Goal: Task Accomplishment & Management: Use online tool/utility

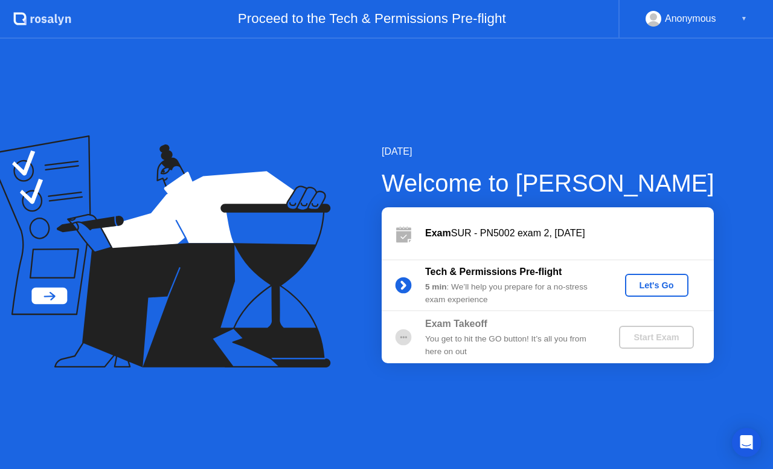
click at [641, 280] on div "Let's Go" at bounding box center [657, 285] width 54 height 10
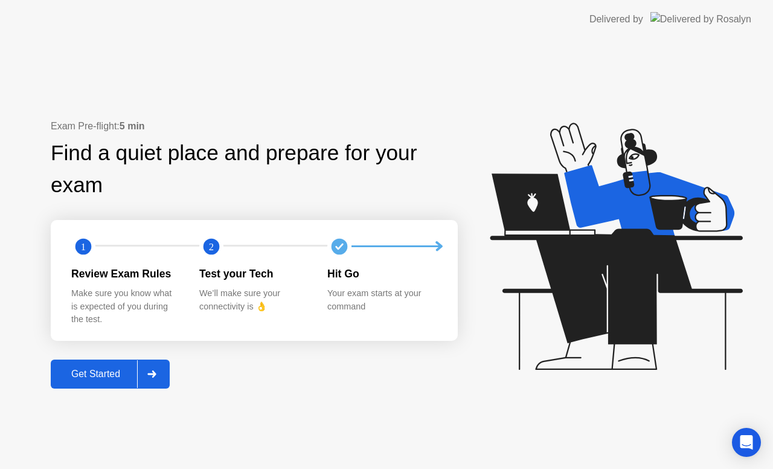
click at [121, 379] on div "Get Started" at bounding box center [95, 373] width 83 height 11
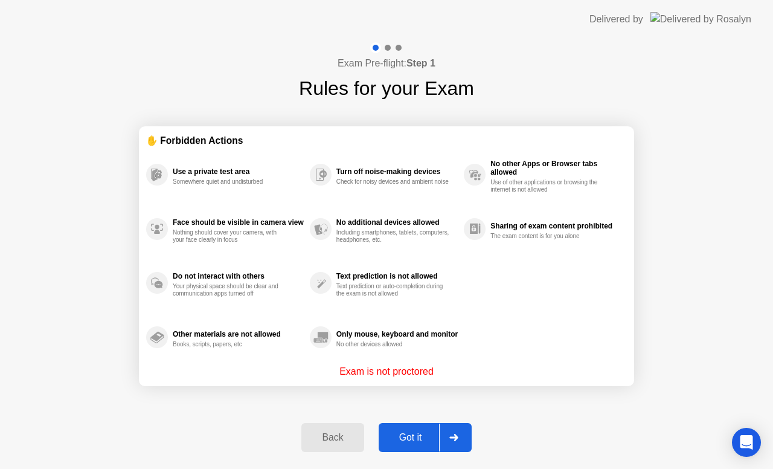
click at [420, 433] on div "Got it" at bounding box center [410, 437] width 57 height 11
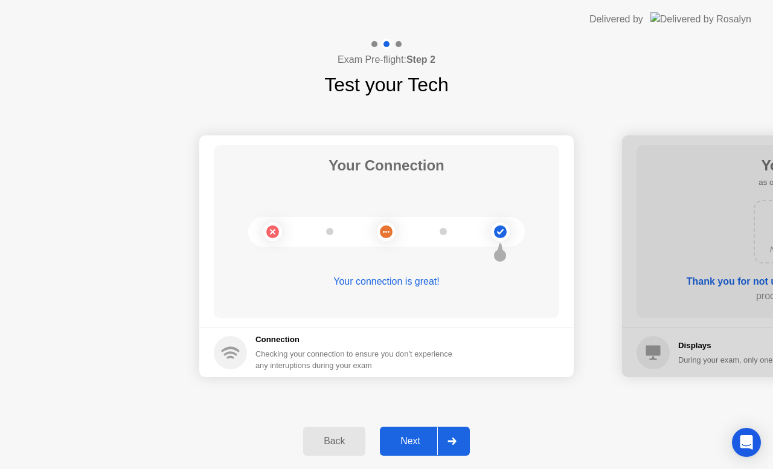
click at [415, 449] on button "Next" at bounding box center [425, 440] width 90 height 29
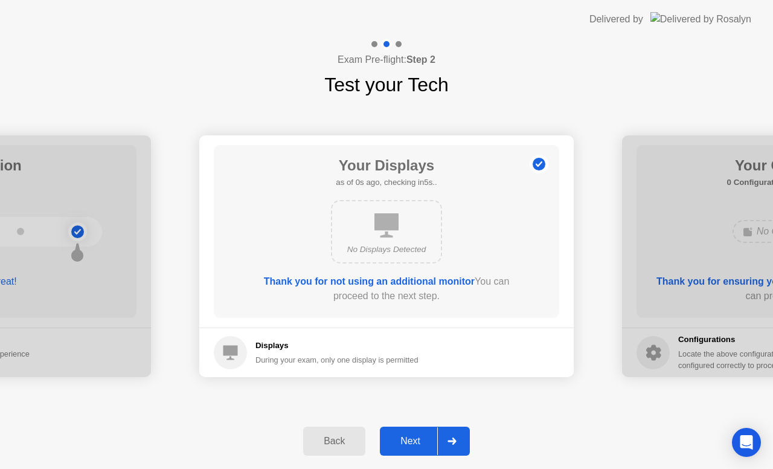
click at [411, 438] on div "Next" at bounding box center [410, 440] width 54 height 11
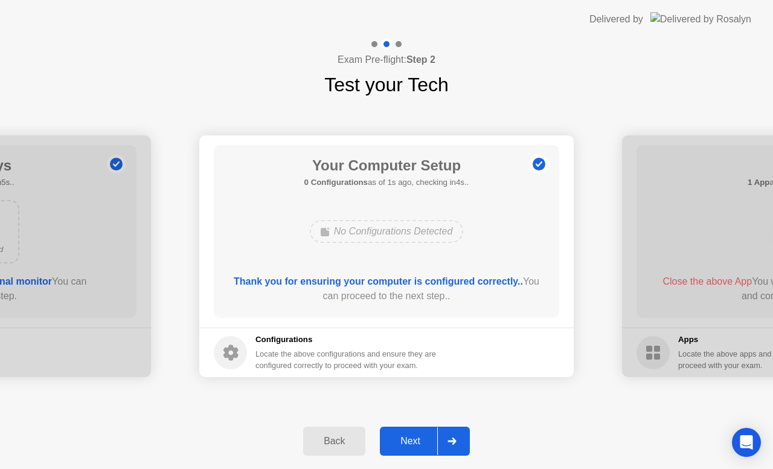
click at [411, 438] on div "Next" at bounding box center [410, 440] width 54 height 11
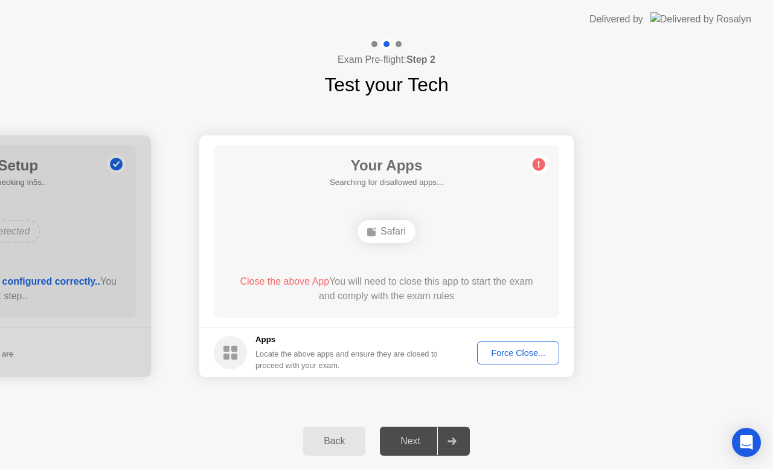
click at [411, 438] on div "Next" at bounding box center [410, 440] width 54 height 11
click at [509, 357] on div "Force Close..." at bounding box center [518, 353] width 74 height 10
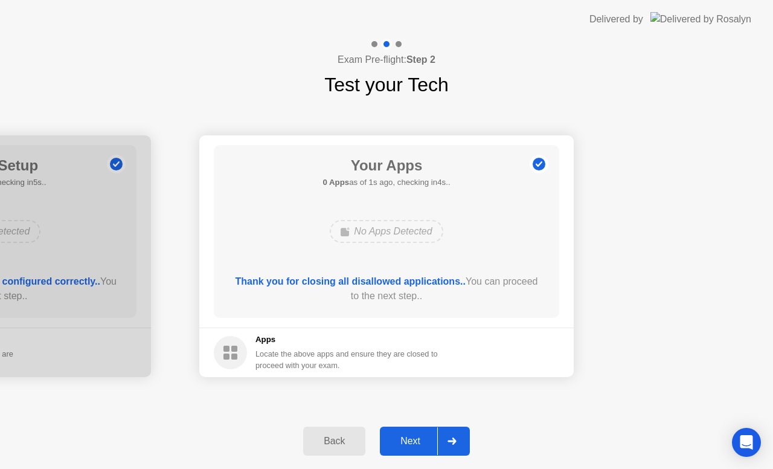
click at [432, 436] on div "Next" at bounding box center [410, 440] width 54 height 11
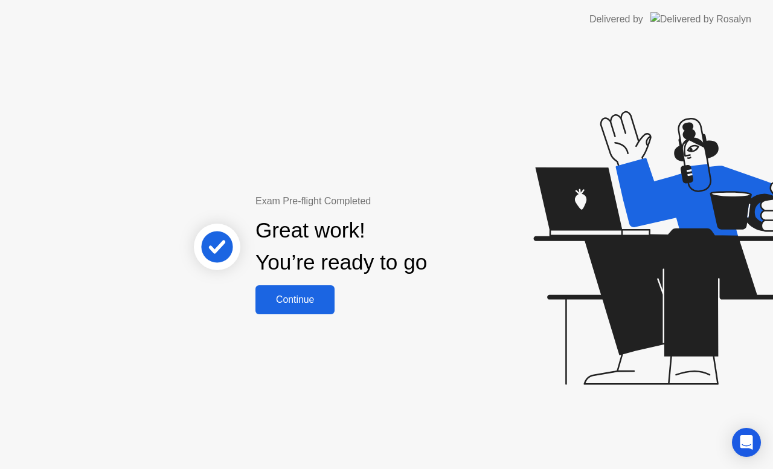
click at [288, 309] on button "Continue" at bounding box center [294, 299] width 79 height 29
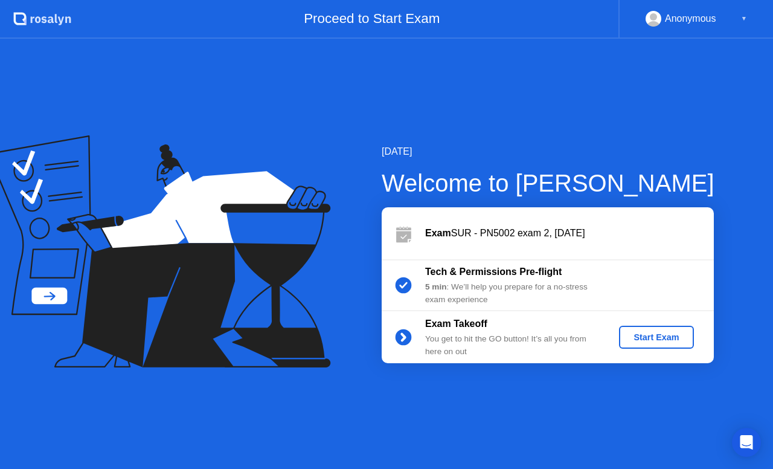
click at [632, 345] on button "Start Exam" at bounding box center [656, 336] width 74 height 23
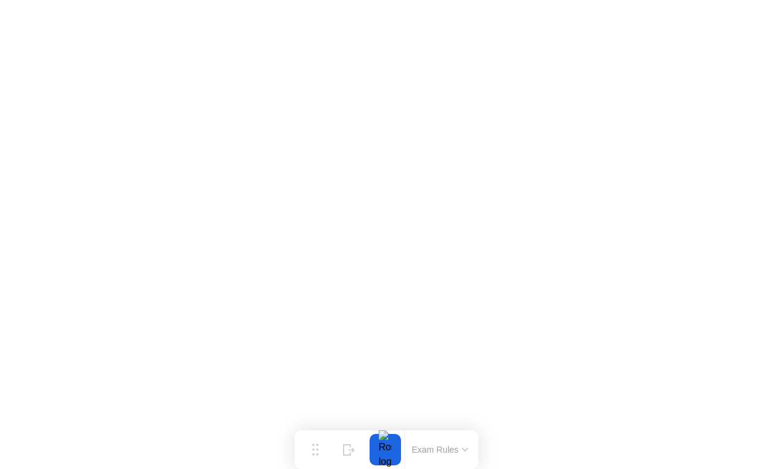
click iframe
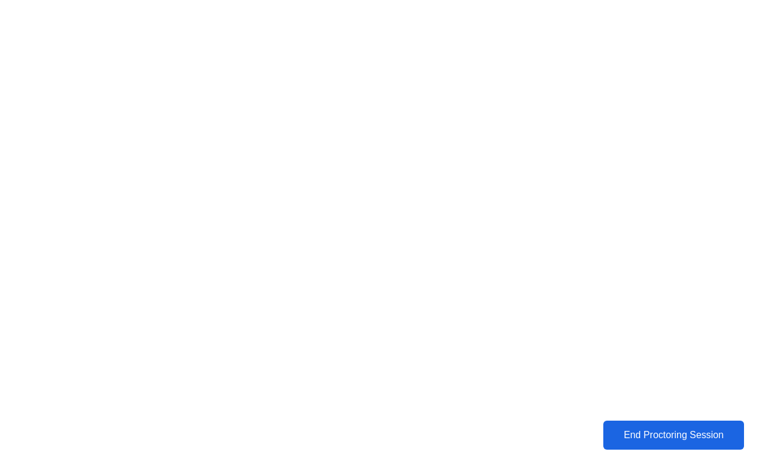
click at [636, 441] on div "End Proctoring Session" at bounding box center [673, 435] width 147 height 12
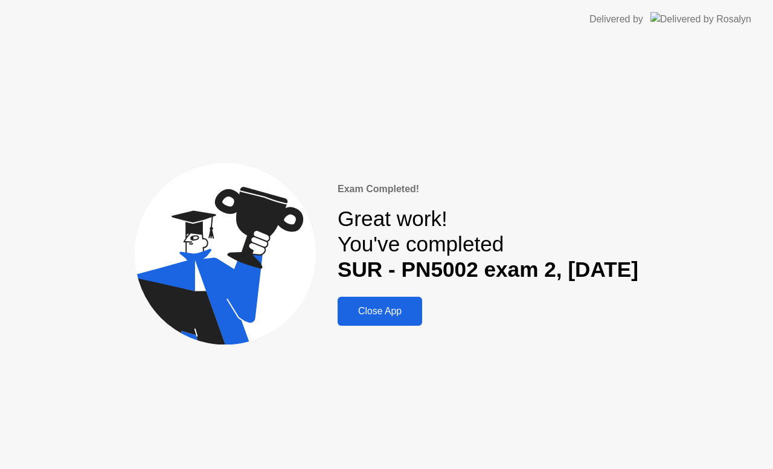
click at [344, 306] on div "Close App" at bounding box center [379, 311] width 77 height 11
